Goal: Task Accomplishment & Management: Use online tool/utility

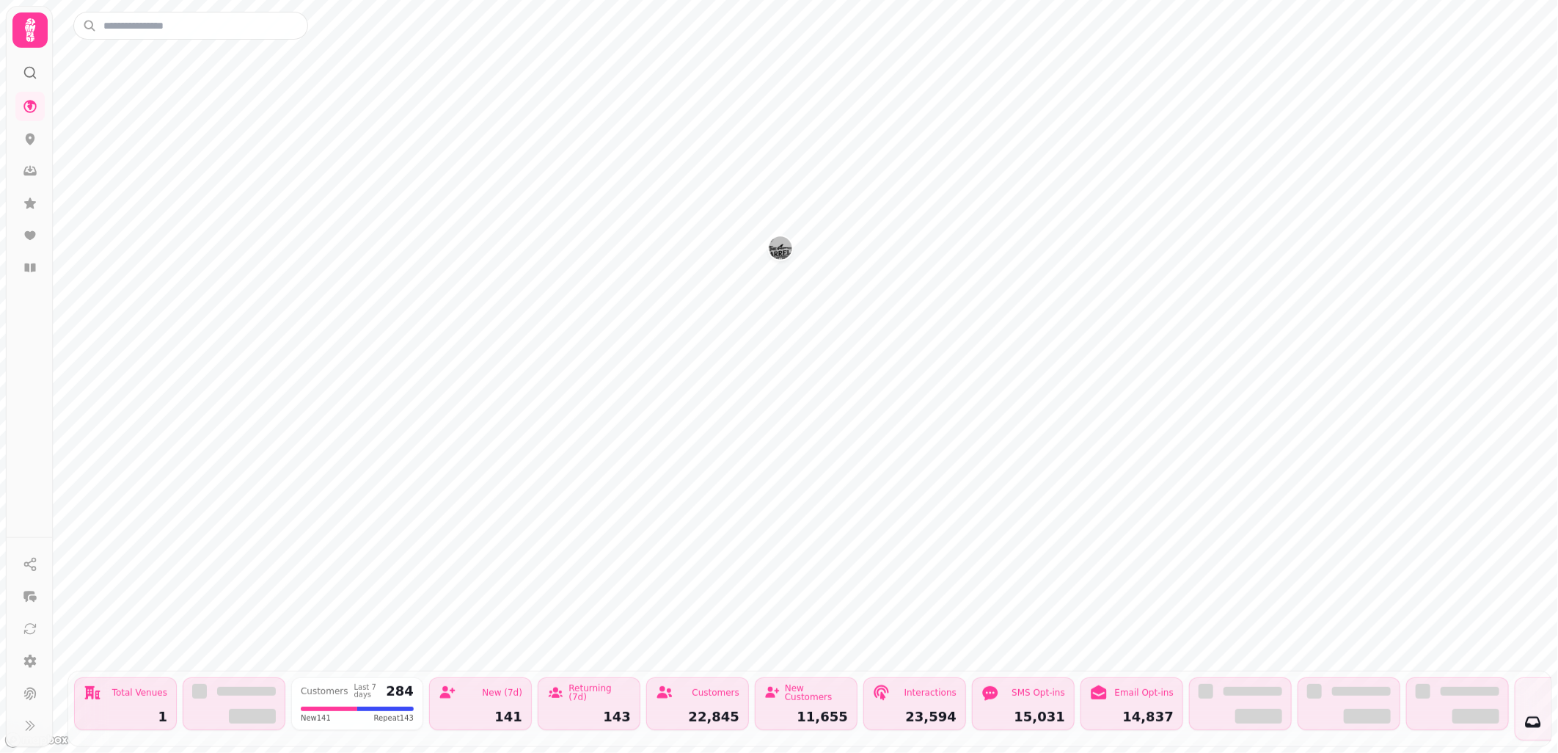
click at [778, 252] on img "The Barrelman" at bounding box center [780, 247] width 23 height 23
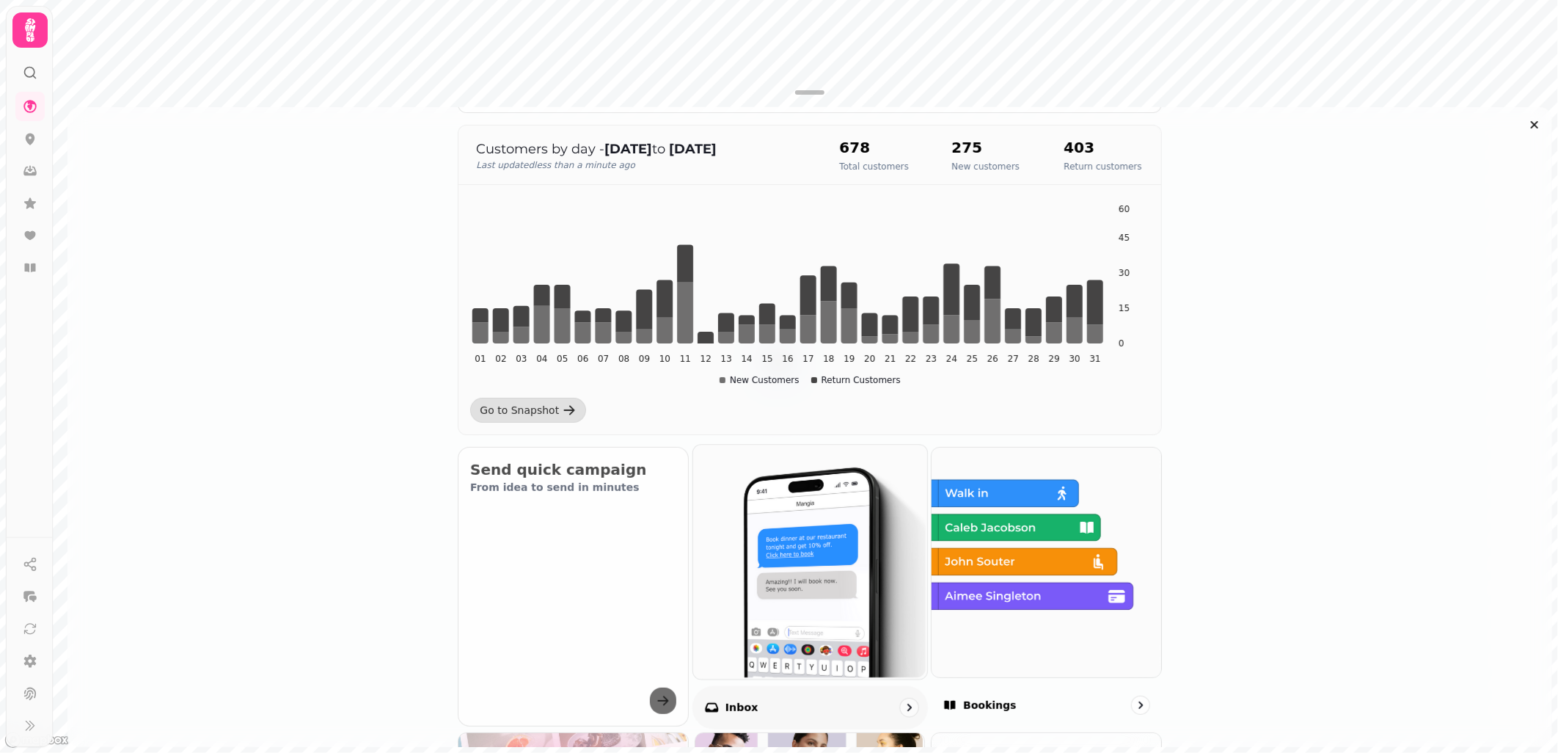
scroll to position [244, 0]
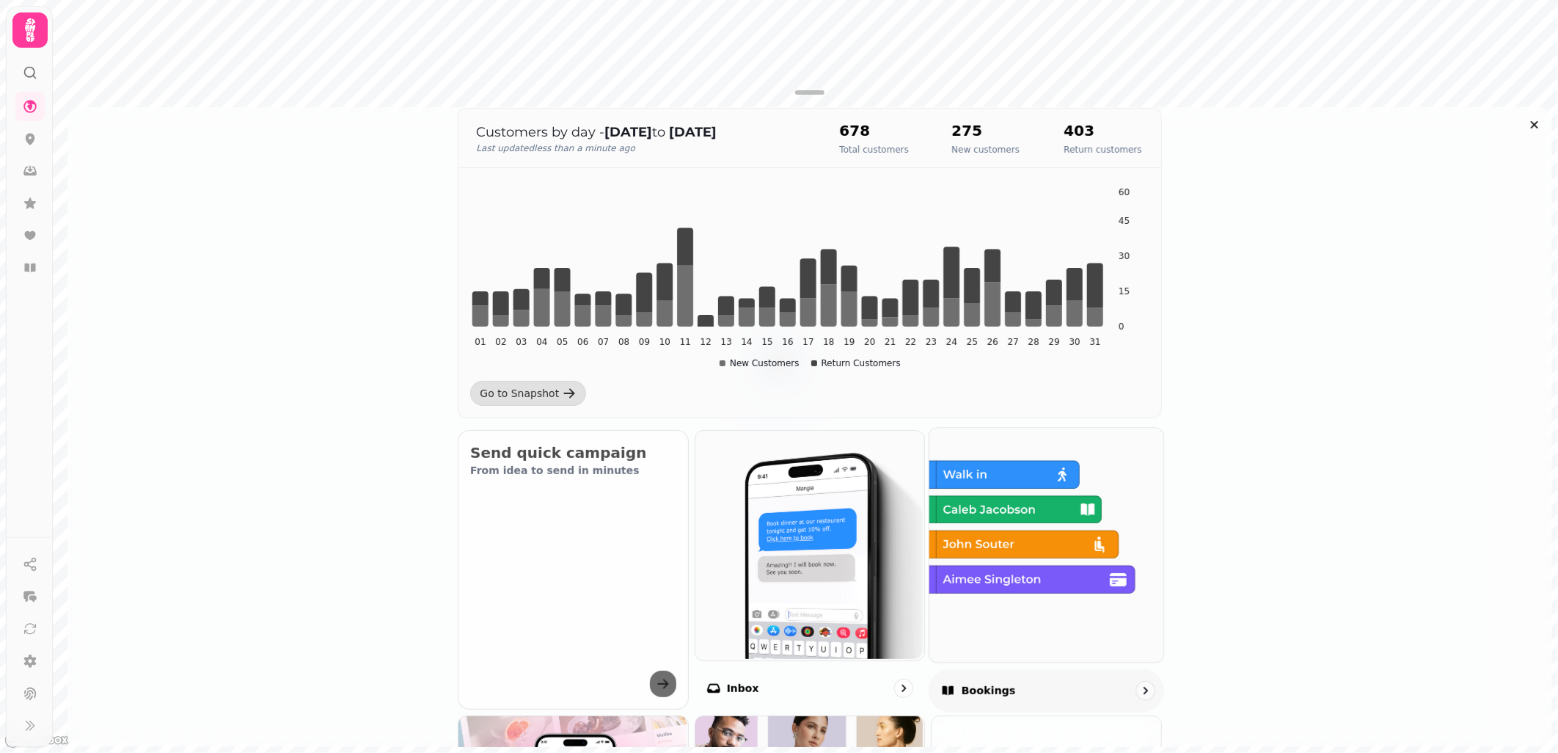
click at [1025, 559] on img at bounding box center [1045, 543] width 234 height 234
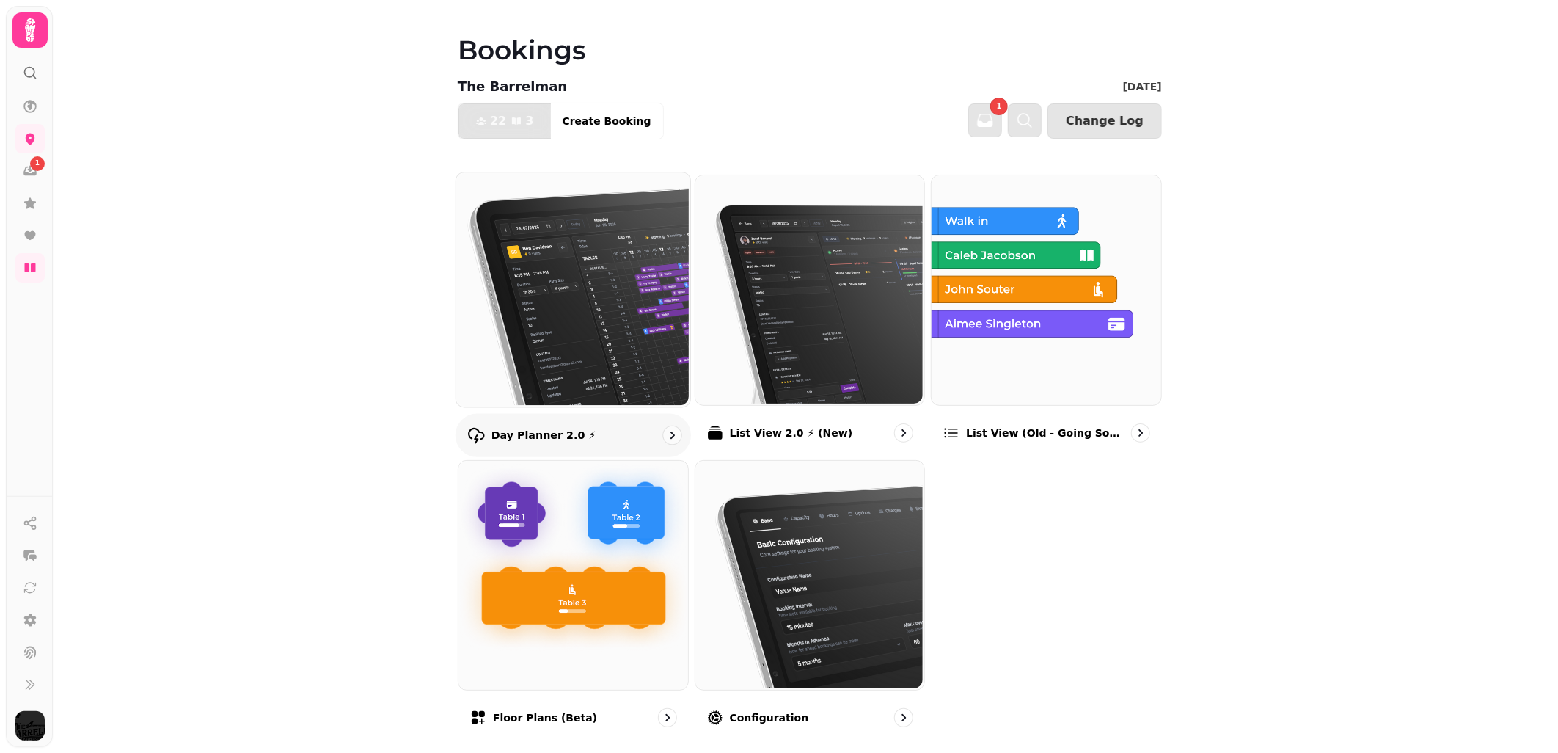
click at [593, 324] on img at bounding box center [572, 288] width 234 height 234
